Goal: Information Seeking & Learning: Understand process/instructions

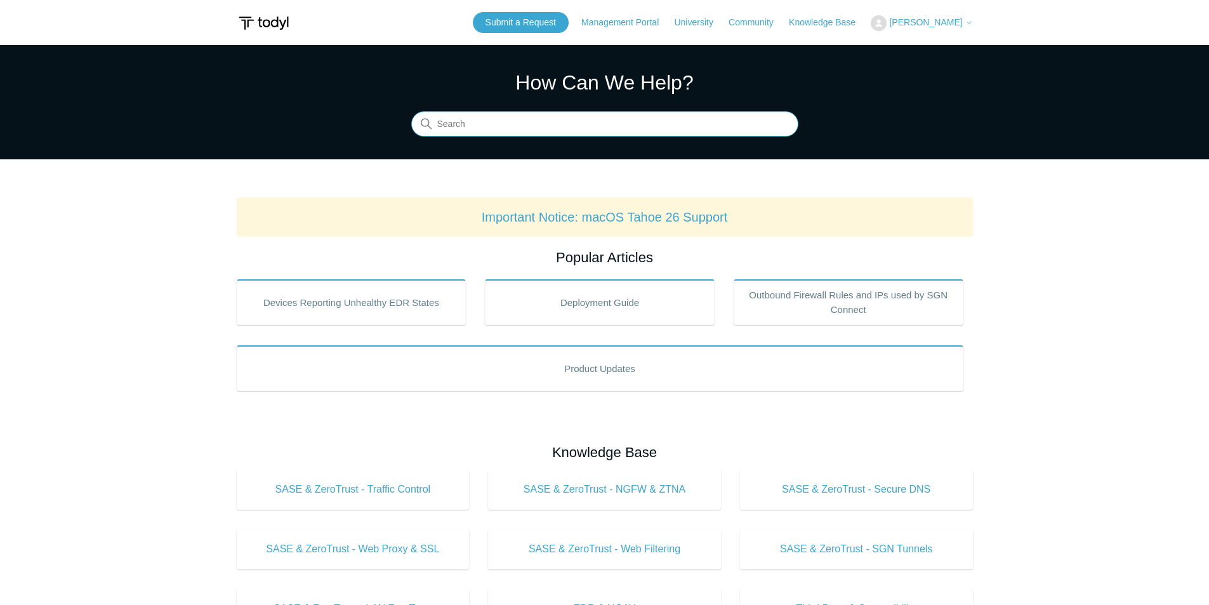
click at [564, 121] on input "Search" at bounding box center [604, 124] width 387 height 25
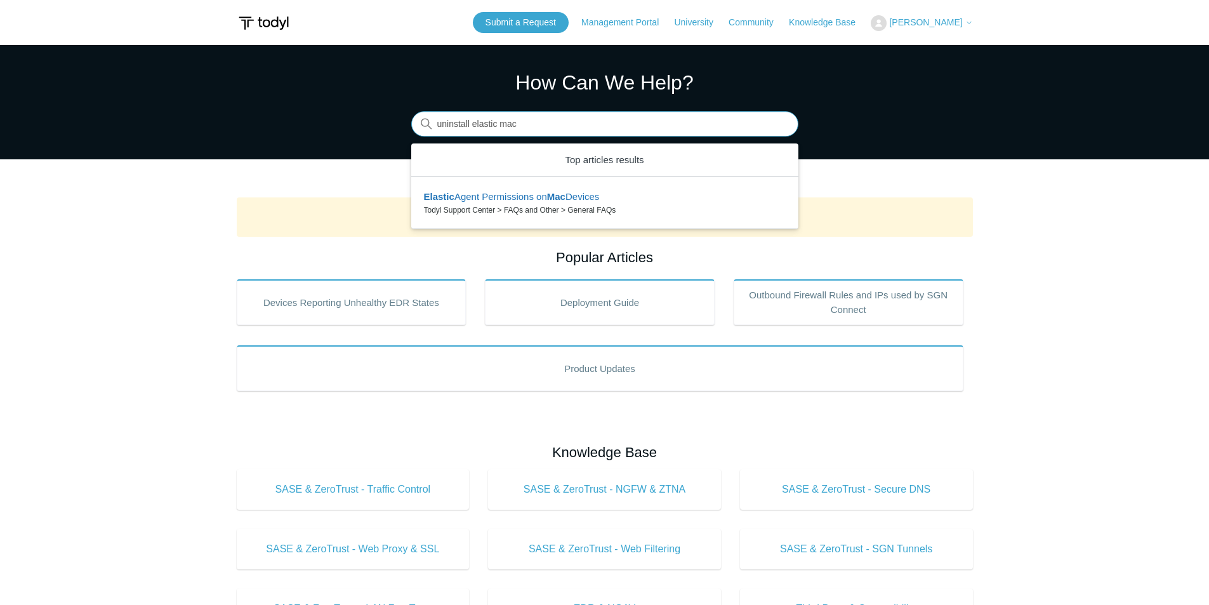
type input "uninstall elastic mac"
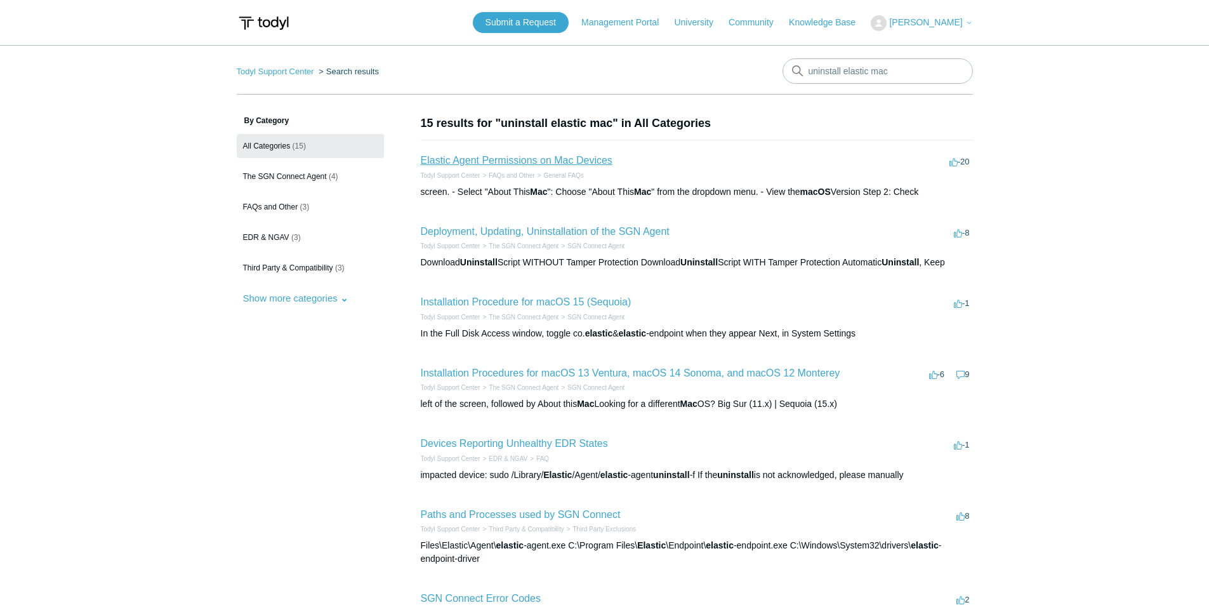
click at [584, 163] on link "Elastic Agent Permissions on Mac Devices" at bounding box center [517, 160] width 192 height 11
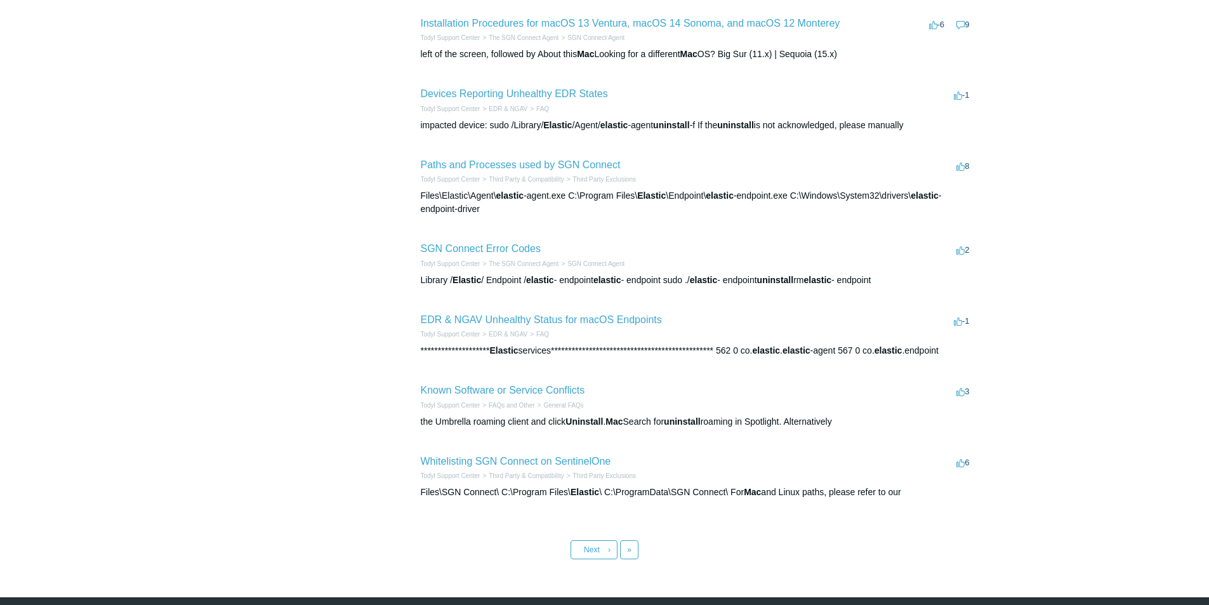
scroll to position [381, 0]
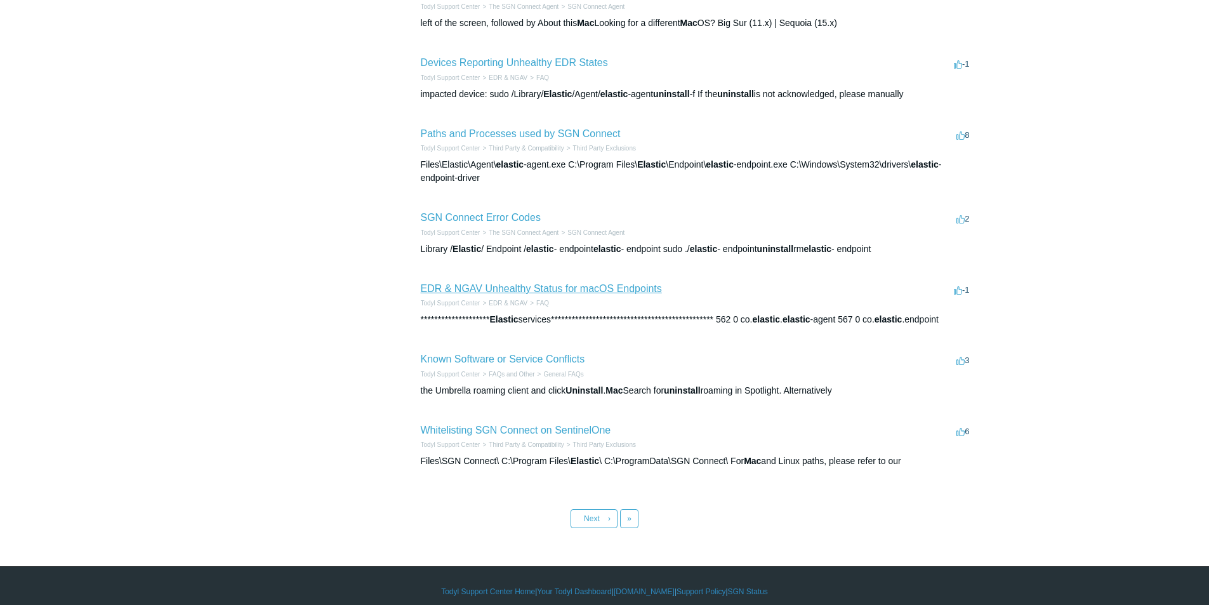
click at [613, 290] on link "EDR & NGAV Unhealthy Status for macOS Endpoints" at bounding box center [541, 288] width 241 height 11
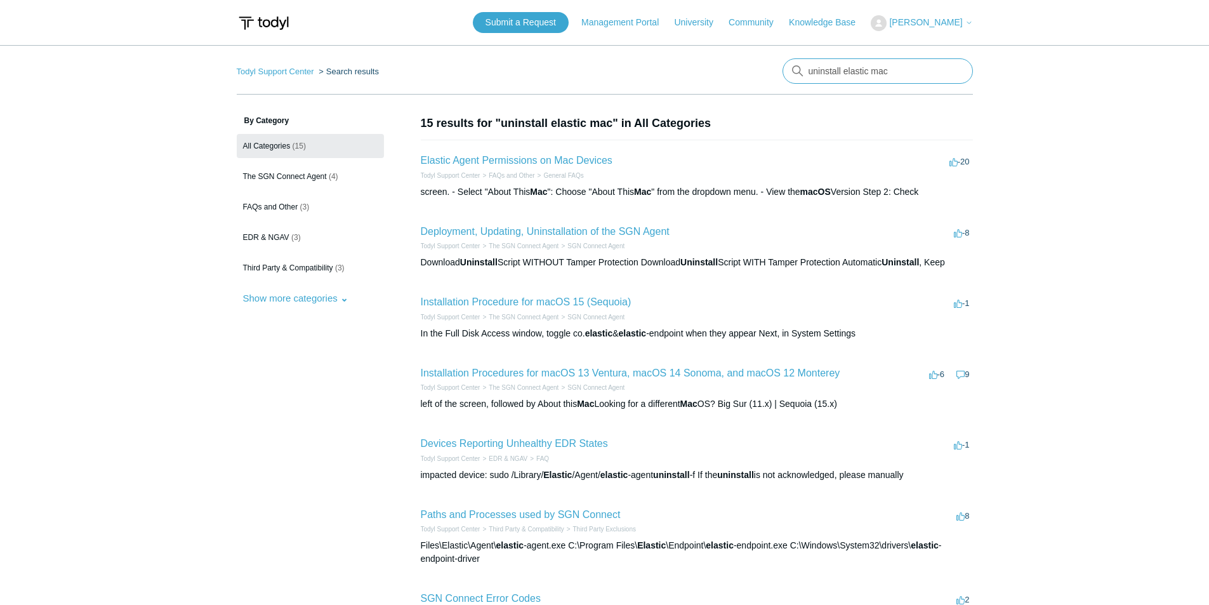
drag, startPoint x: 841, startPoint y: 67, endPoint x: 872, endPoint y: 76, distance: 32.2
click at [872, 76] on input "uninstall elastic mac" at bounding box center [878, 70] width 190 height 25
type input "uninstall EDR mac"
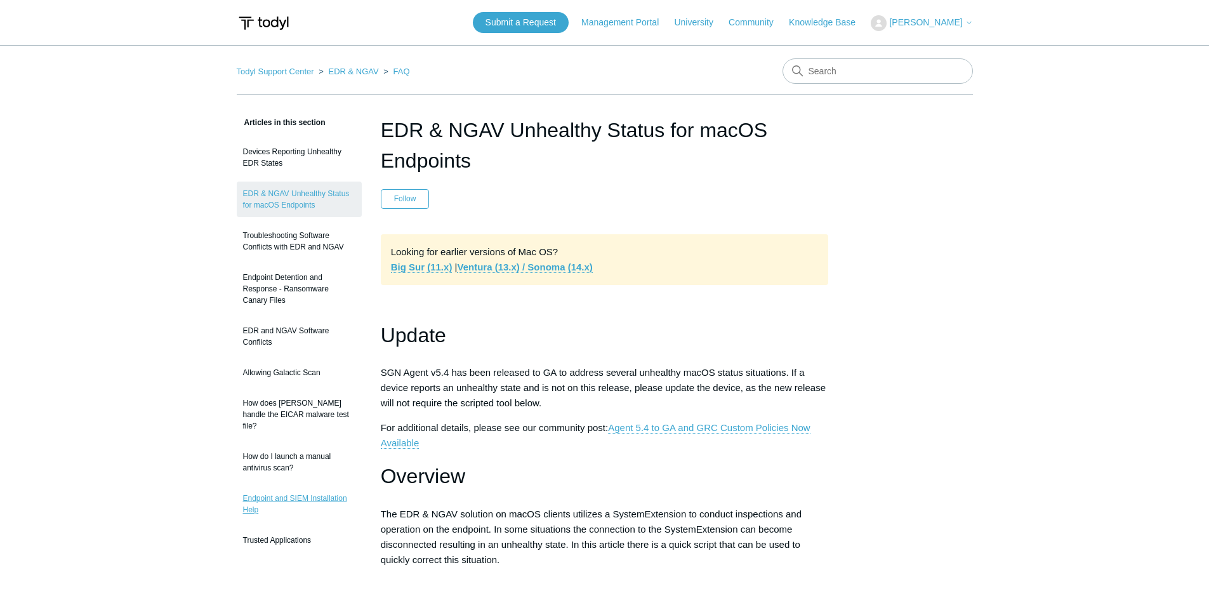
click at [310, 487] on link "Endpoint and SIEM Installation Help" at bounding box center [299, 504] width 125 height 36
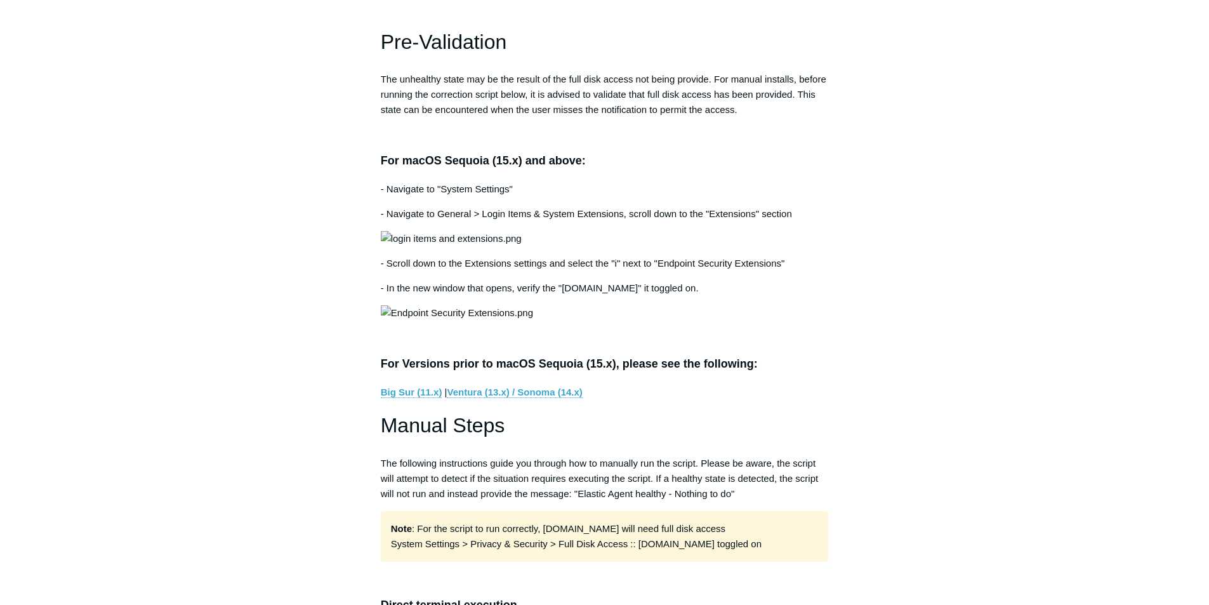
scroll to position [635, 0]
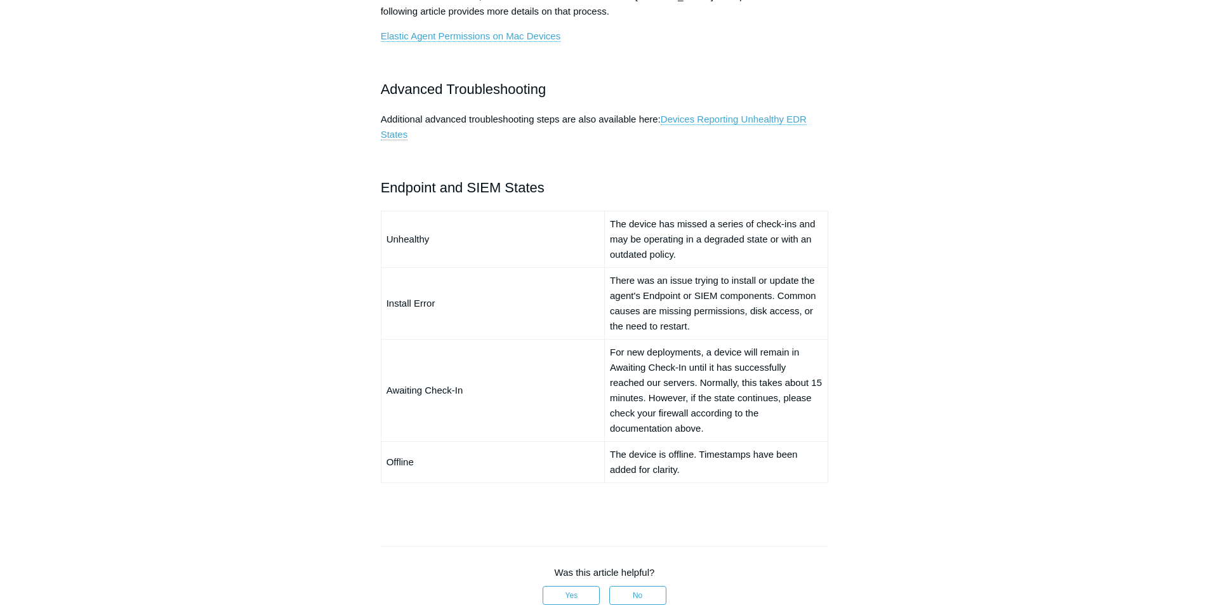
scroll to position [825, 0]
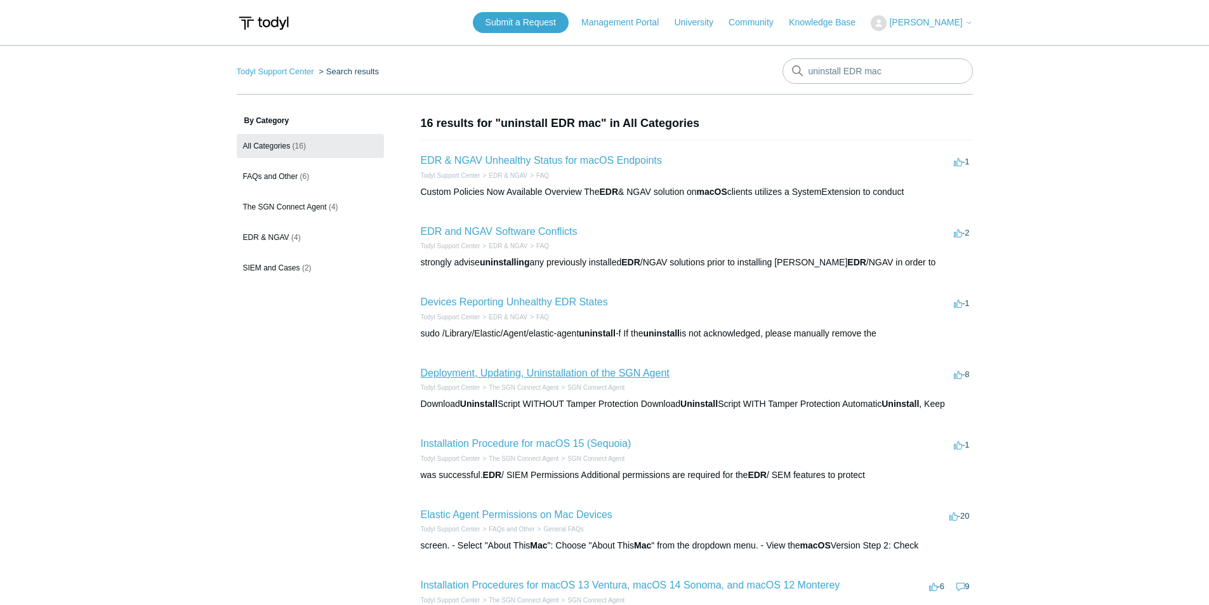
click at [620, 374] on link "Deployment, Updating, Uninstallation of the SGN Agent" at bounding box center [545, 373] width 249 height 11
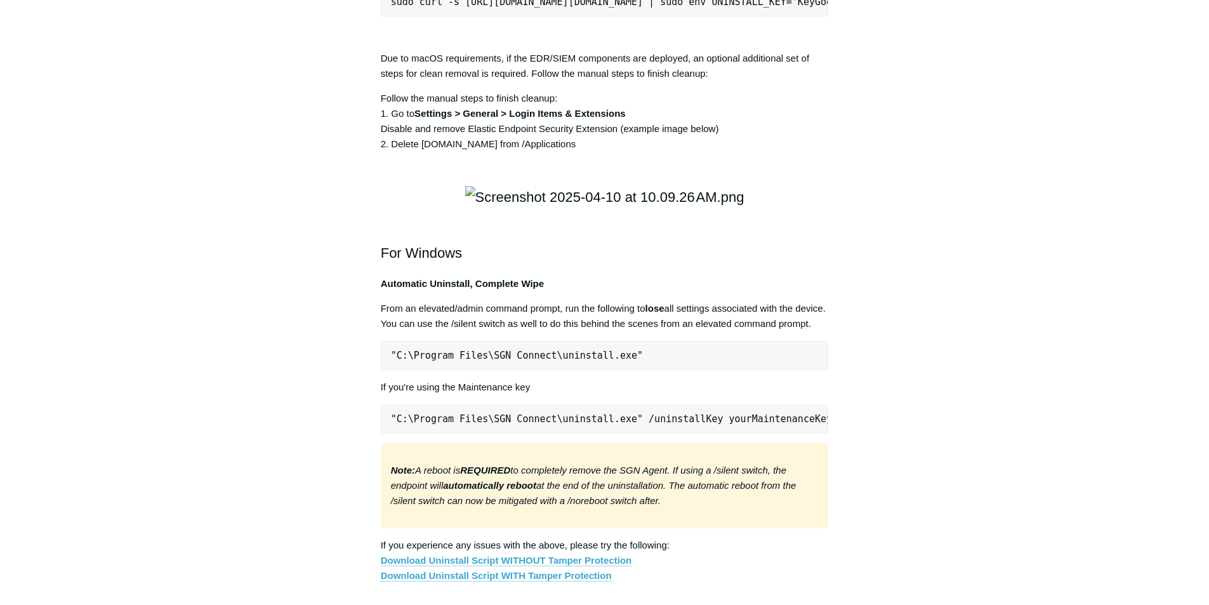
scroll to position [1778, 0]
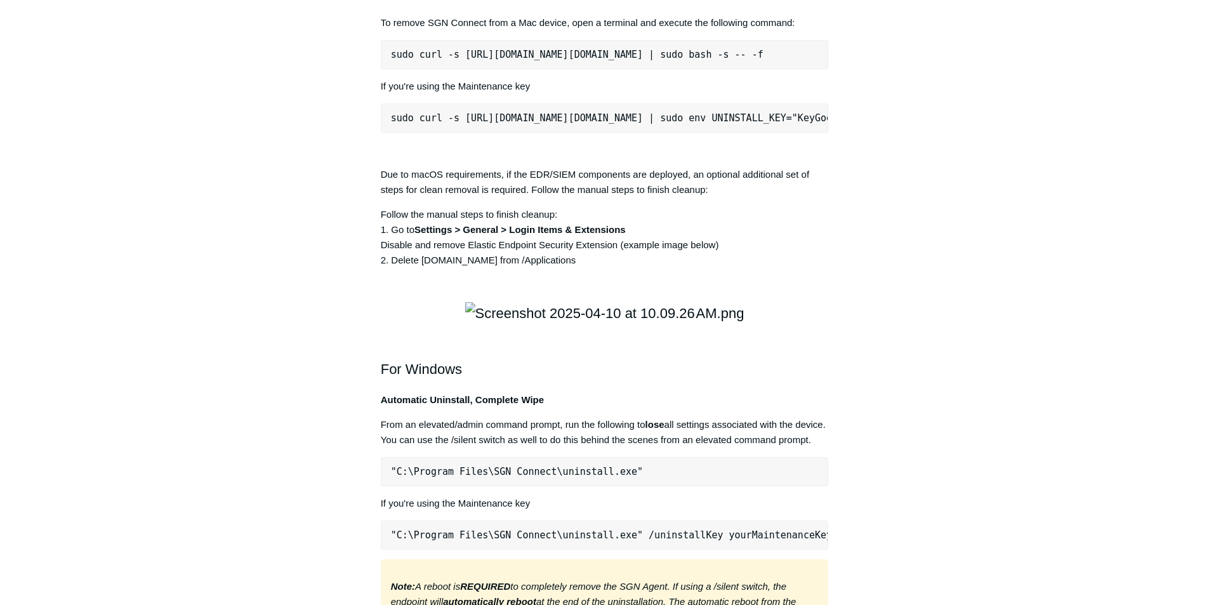
drag, startPoint x: 392, startPoint y: 238, endPoint x: 824, endPoint y: 238, distance: 431.7
click at [825, 69] on pre "sudo curl -s [URL][DOMAIN_NAME][DOMAIN_NAME] | sudo bash -s -- -f" at bounding box center [605, 54] width 448 height 29
copy pre "sudo curl -s [URL][DOMAIN_NAME][DOMAIN_NAME] | sudo bash -s -- -f"
